Goal: Complete application form

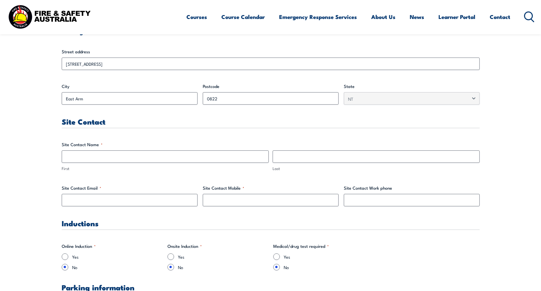
scroll to position [261, 0]
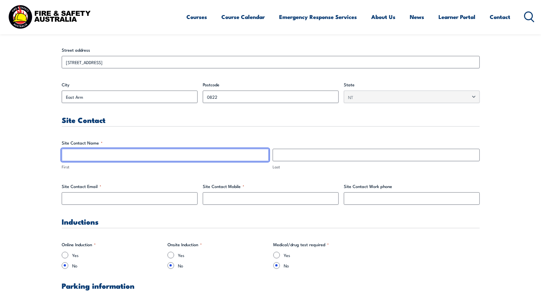
drag, startPoint x: 86, startPoint y: 153, endPoint x: 169, endPoint y: 152, distance: 83.3
click at [86, 153] on input "First" at bounding box center [165, 155] width 207 height 12
type input "[PERSON_NAME]"
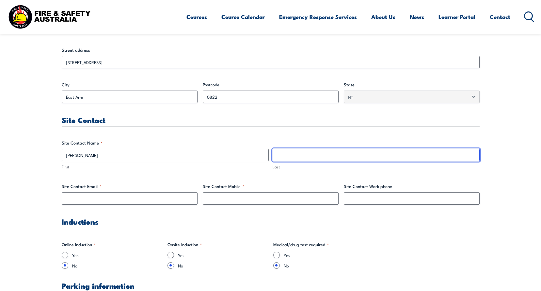
type input "Maregedze"
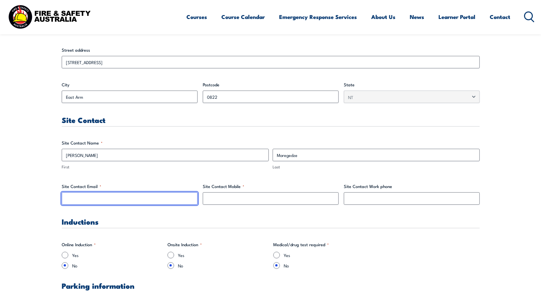
type input "[PERSON_NAME][EMAIL_ADDRESS][DOMAIN_NAME]"
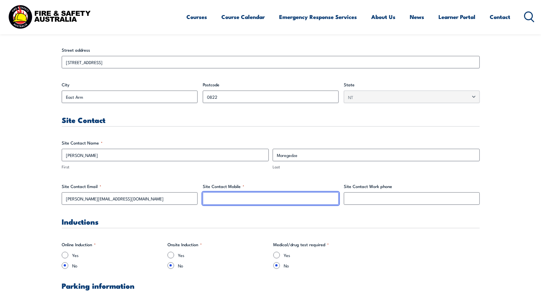
type input "0488062513"
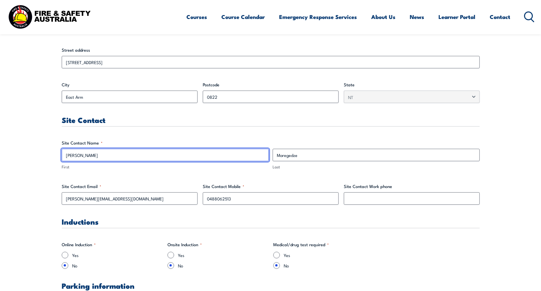
type input "[PERSON_NAME]"
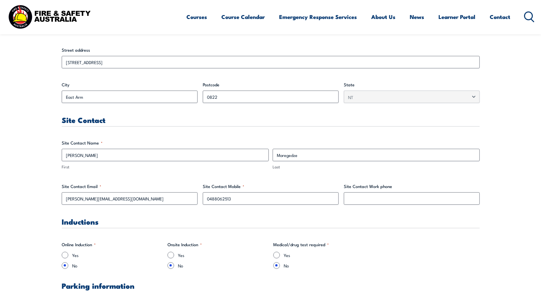
click at [118, 185] on label "Site Contact Email *" at bounding box center [130, 186] width 136 height 7
click at [118, 192] on input "[PERSON_NAME][EMAIL_ADDRESS][DOMAIN_NAME]" at bounding box center [130, 198] width 136 height 12
click at [365, 198] on input "Site Contact Work phone" at bounding box center [412, 198] width 136 height 12
drag, startPoint x: 241, startPoint y: 197, endPoint x: 204, endPoint y: 197, distance: 37.2
click at [204, 197] on input "0488062513" at bounding box center [271, 198] width 136 height 12
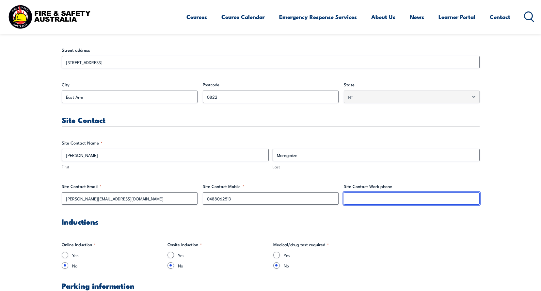
click at [357, 193] on input "Site Contact Work phone" at bounding box center [412, 198] width 136 height 12
paste input "0488062513"
type input "0488062513"
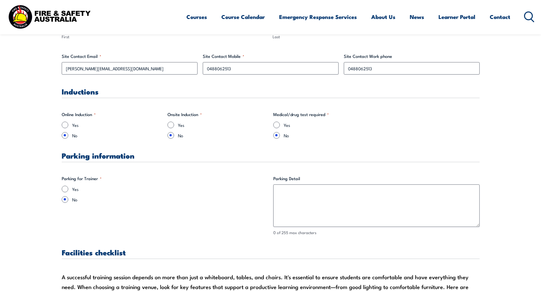
scroll to position [392, 0]
click at [63, 188] on input "Yes" at bounding box center [65, 188] width 7 height 7
radio input "true"
click at [115, 209] on fieldset "Parking for Trainer * Yes No" at bounding box center [165, 204] width 206 height 60
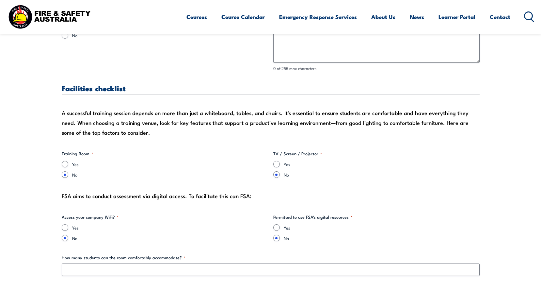
scroll to position [588, 0]
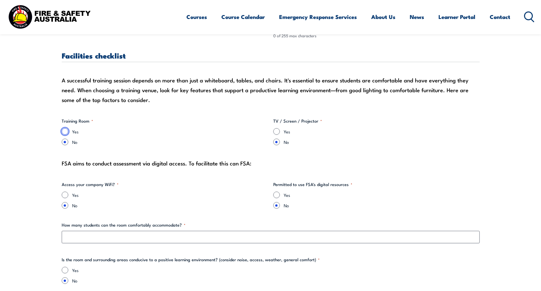
click at [64, 130] on input "Yes" at bounding box center [65, 131] width 7 height 7
radio input "true"
click at [67, 142] on input "No" at bounding box center [65, 141] width 7 height 7
radio input "true"
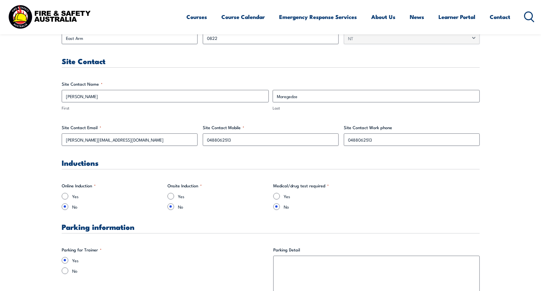
scroll to position [289, 0]
